Goal: Information Seeking & Learning: Learn about a topic

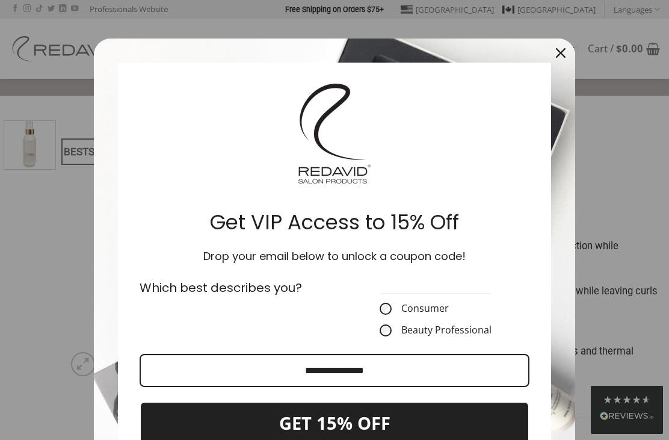
click at [549, 60] on button "Close" at bounding box center [560, 53] width 29 height 29
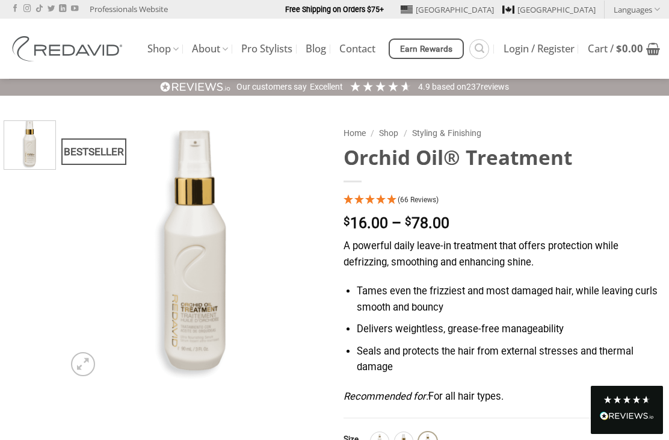
click at [387, 200] on icon "4.95 Stars - 66 Reviews" at bounding box center [392, 199] width 11 height 10
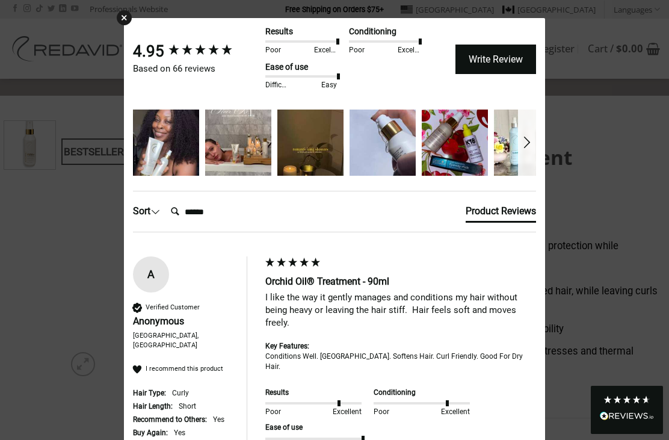
click at [122, 21] on div "×" at bounding box center [124, 17] width 15 height 15
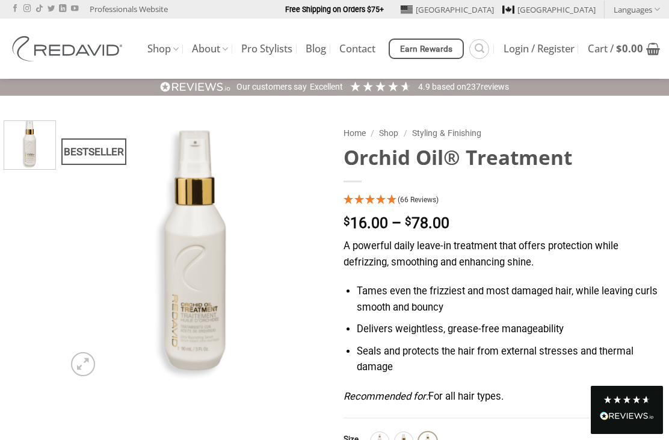
click at [78, 52] on img at bounding box center [69, 48] width 120 height 25
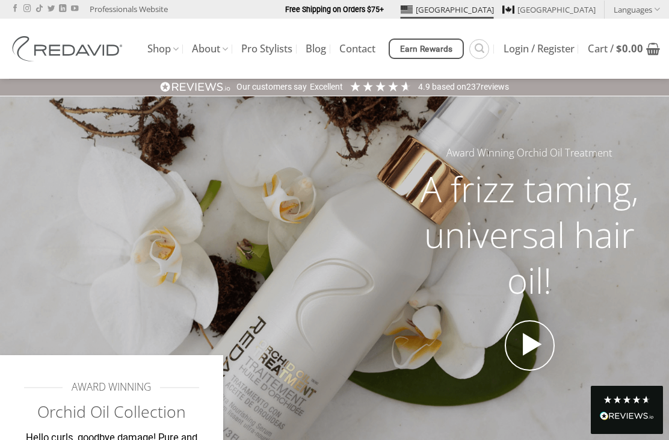
click at [223, 43] on icon at bounding box center [225, 48] width 6 height 11
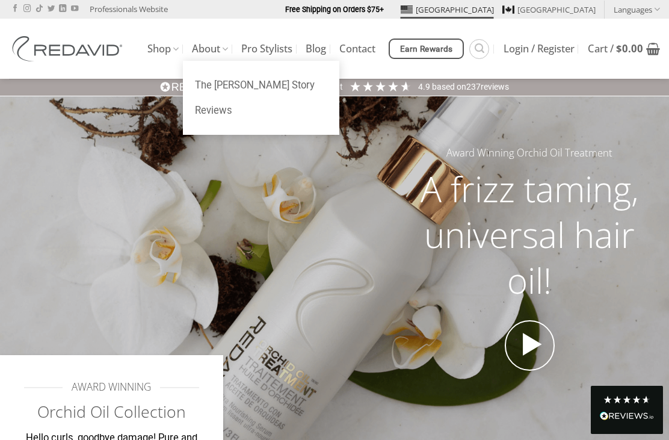
click at [175, 43] on icon at bounding box center [176, 48] width 6 height 11
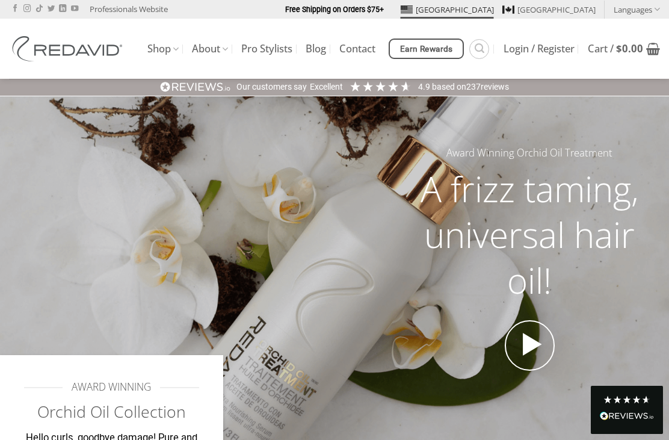
click at [365, 39] on link "Contact" at bounding box center [357, 49] width 36 height 22
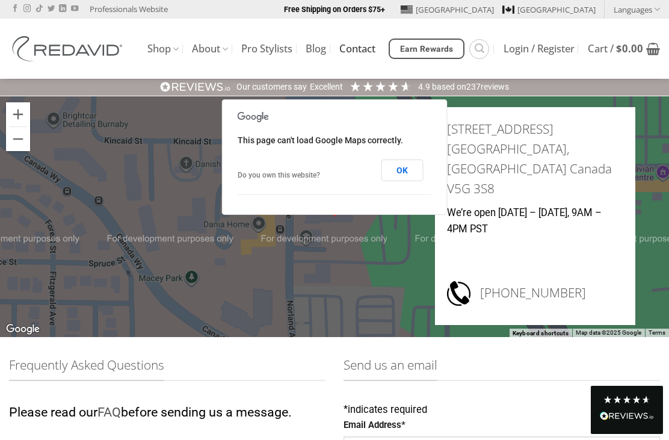
click at [177, 43] on icon at bounding box center [176, 48] width 6 height 11
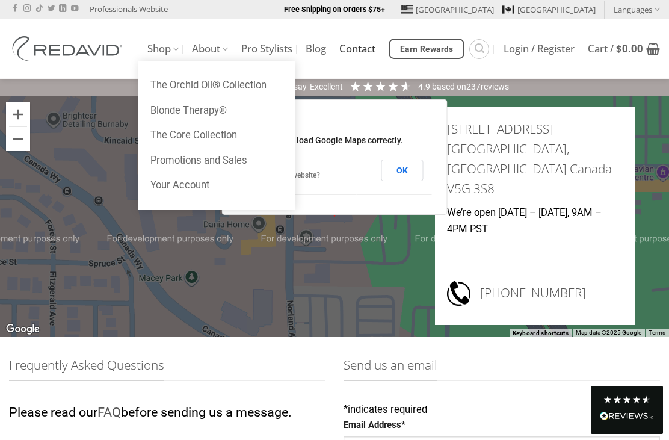
click at [84, 53] on img at bounding box center [69, 48] width 120 height 25
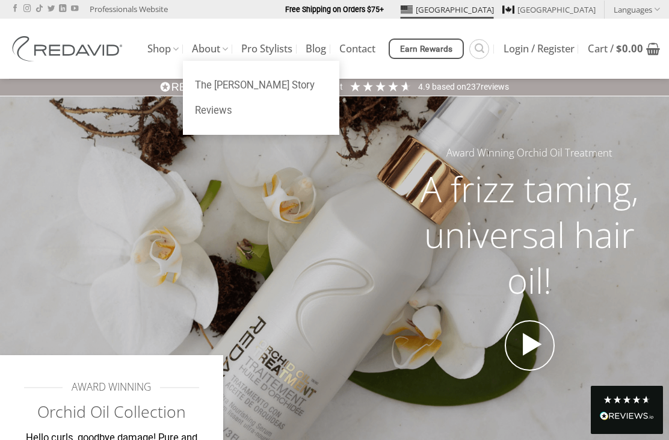
click at [221, 42] on link "About" at bounding box center [210, 48] width 36 height 23
click at [260, 74] on link "The [PERSON_NAME] Story" at bounding box center [261, 85] width 156 height 25
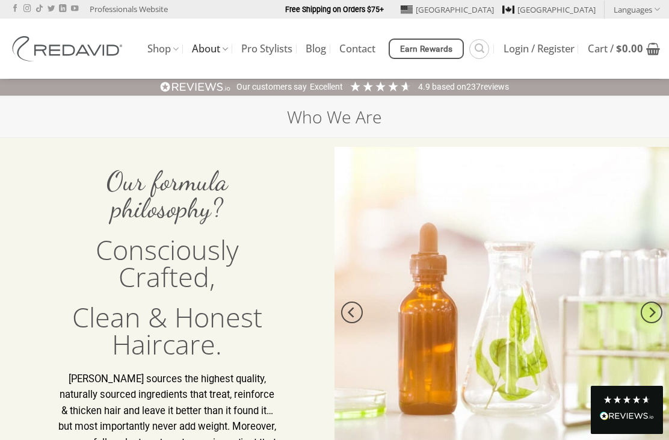
click at [365, 41] on link "Contact" at bounding box center [357, 49] width 36 height 22
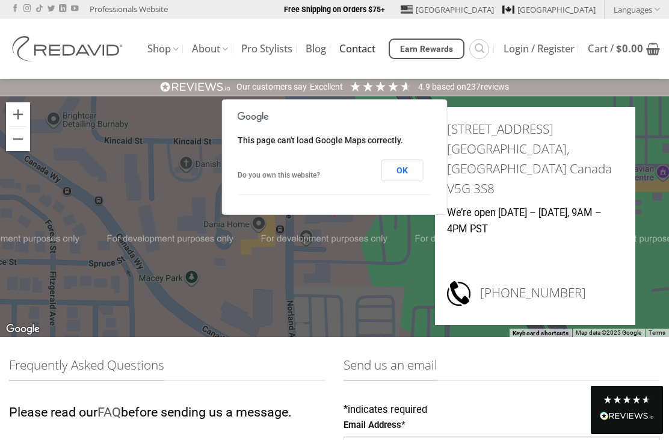
click at [270, 40] on link "Pro Stylists" at bounding box center [266, 49] width 51 height 22
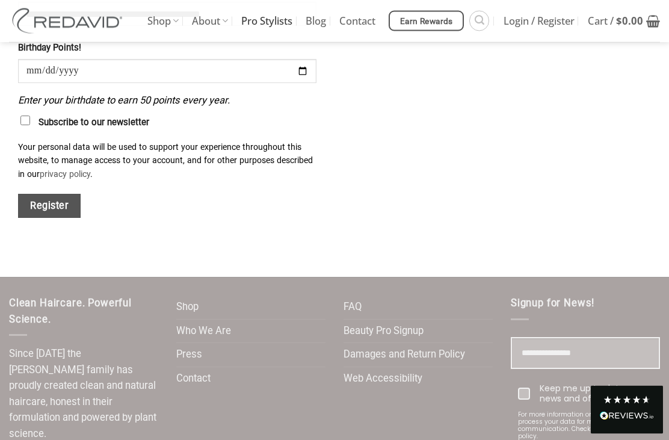
scroll to position [1458, 0]
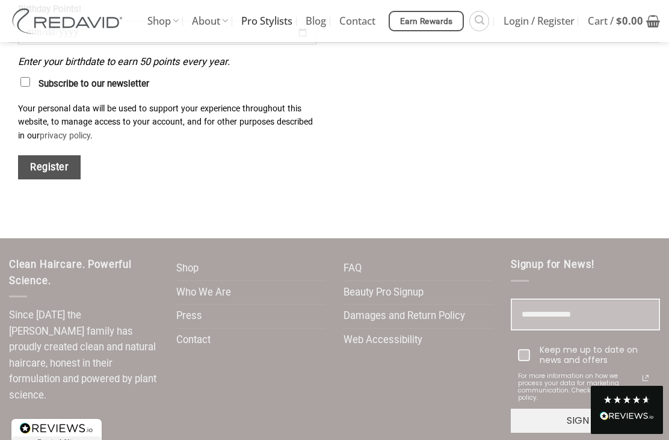
click at [218, 281] on link "Who We Are" at bounding box center [203, 292] width 55 height 23
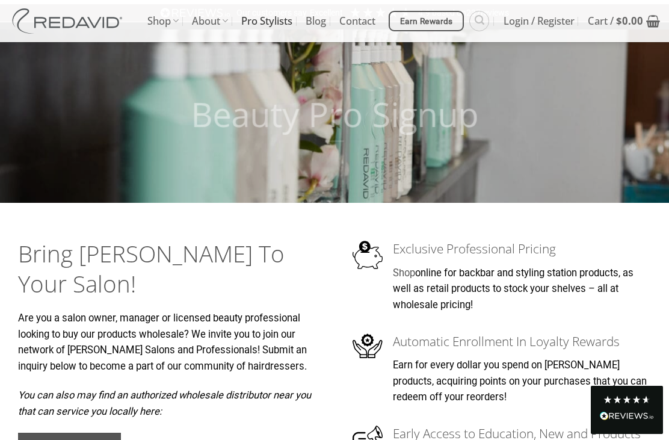
scroll to position [0, 0]
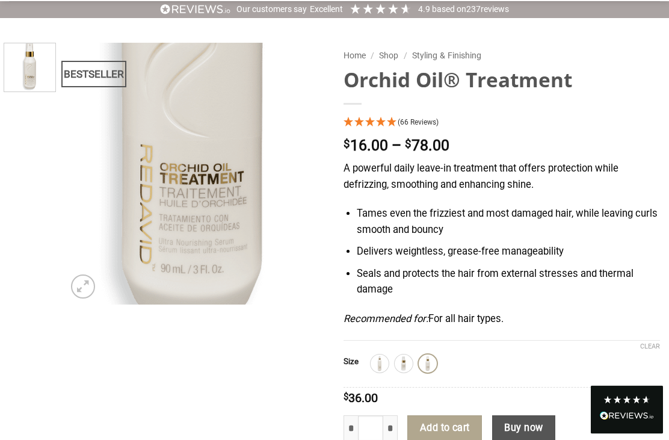
scroll to position [78, 0]
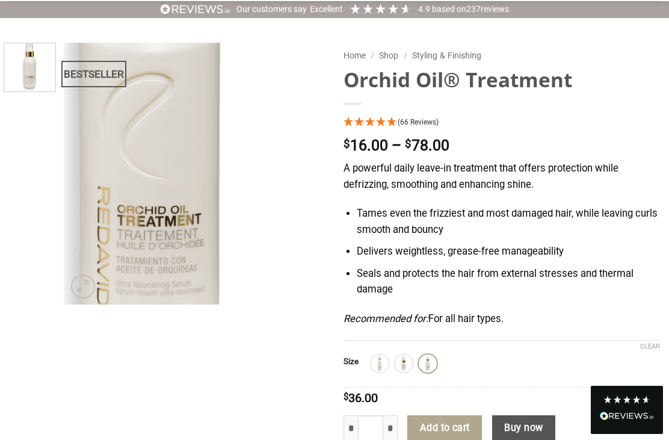
click at [230, 240] on img at bounding box center [195, 174] width 262 height 262
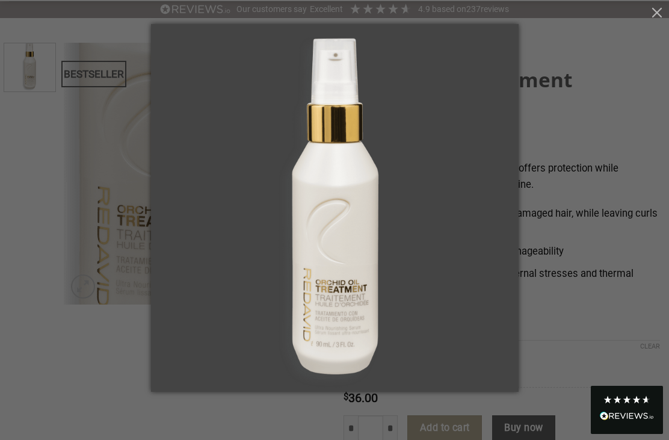
click at [633, 131] on div at bounding box center [334, 220] width 669 height 440
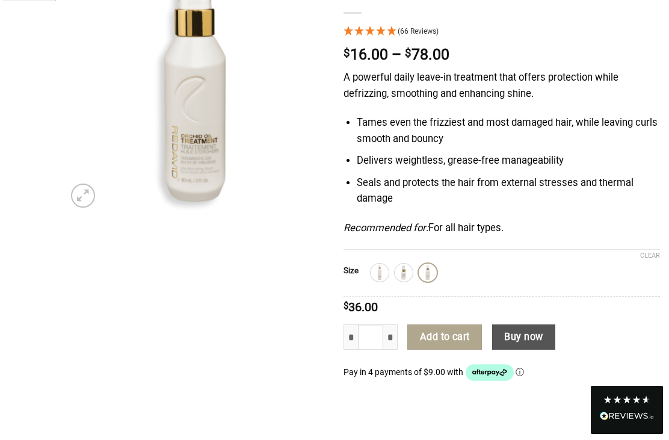
scroll to position [0, 0]
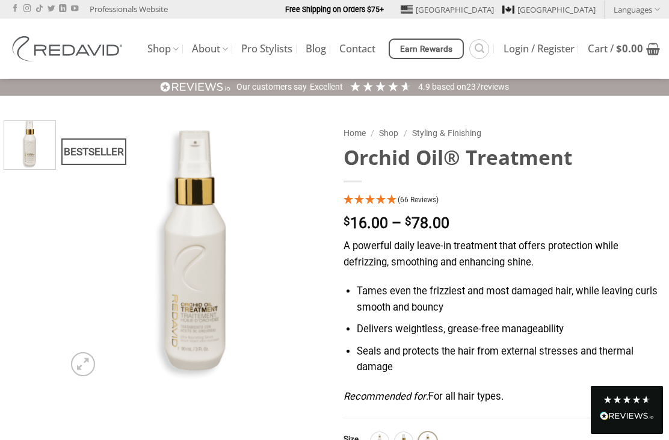
click at [84, 55] on img at bounding box center [69, 48] width 120 height 25
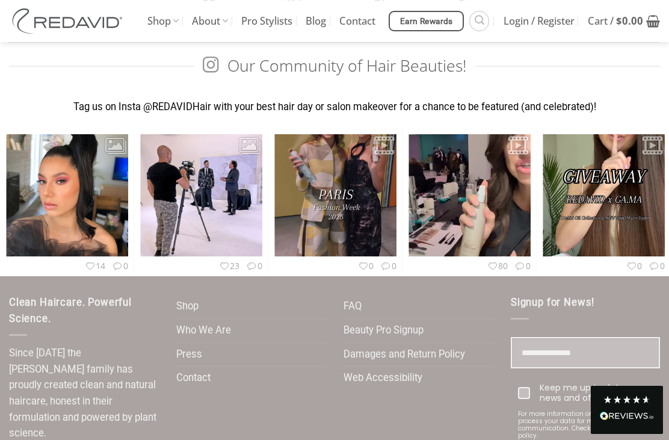
scroll to position [3423, 0]
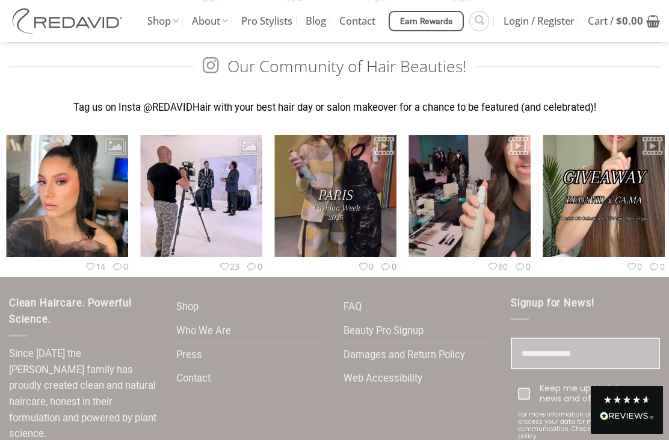
click at [218, 320] on link "Who We Are" at bounding box center [203, 331] width 55 height 23
